Goal: Information Seeking & Learning: Check status

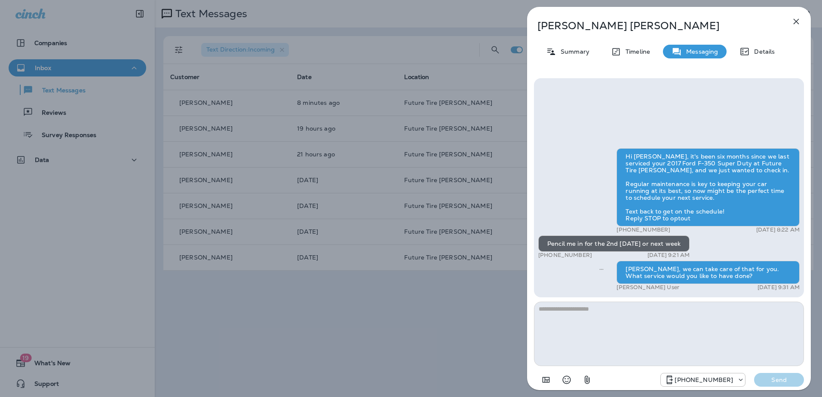
click at [794, 25] on icon "button" at bounding box center [796, 21] width 10 height 10
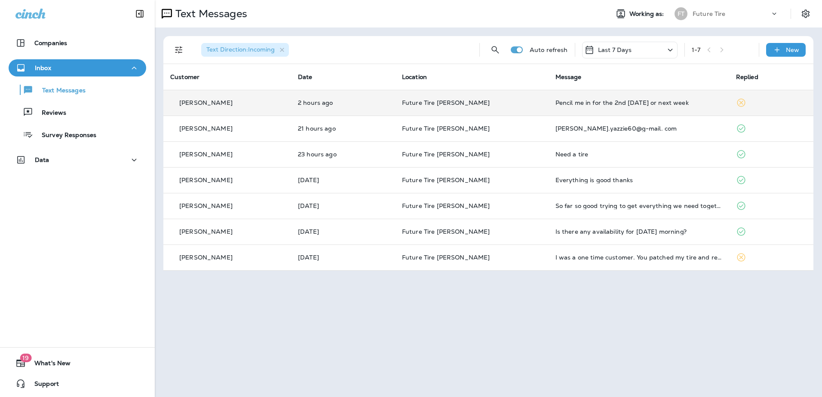
click at [555, 98] on td "Pencil me in for the 2nd [DATE] or next week" at bounding box center [639, 103] width 181 height 26
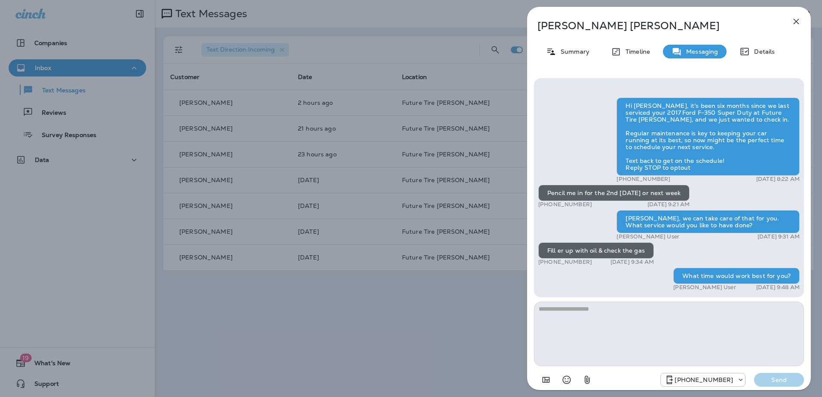
click at [792, 19] on icon "button" at bounding box center [796, 21] width 10 height 10
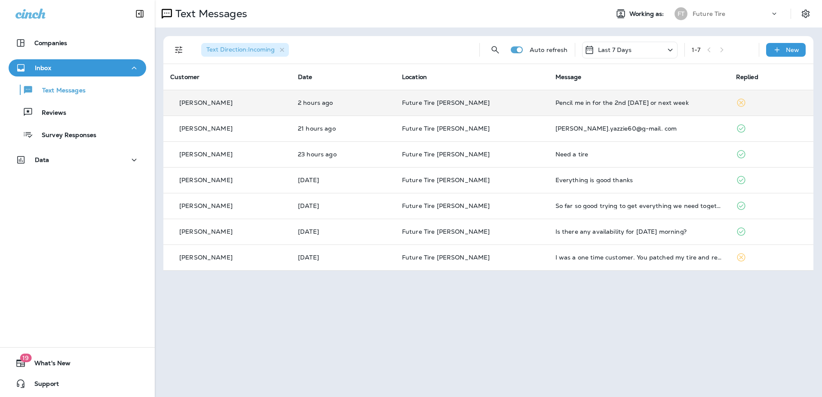
click at [565, 97] on td "Pencil me in for the 2nd [DATE] or next week" at bounding box center [639, 103] width 181 height 26
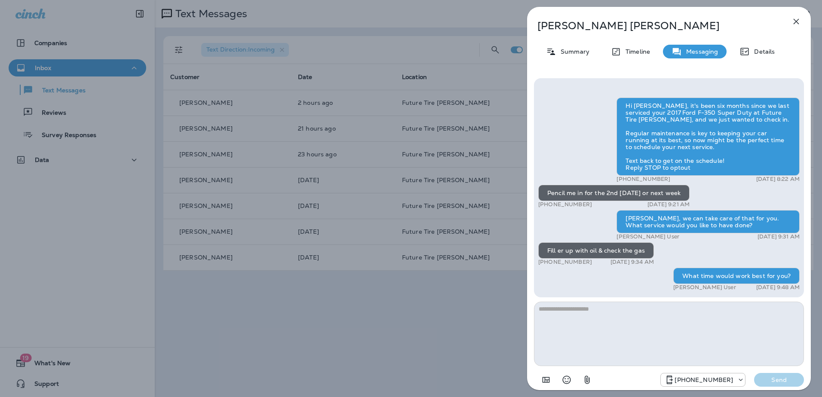
click at [795, 25] on icon "button" at bounding box center [796, 21] width 10 height 10
